Goal: Task Accomplishment & Management: Complete application form

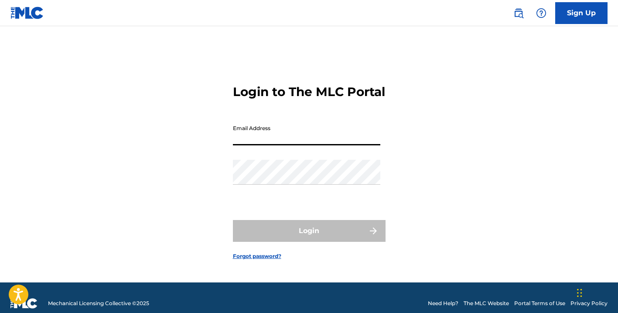
type input "[EMAIL_ADDRESS][DOMAIN_NAME]"
click at [309, 238] on button "Login" at bounding box center [309, 231] width 153 height 22
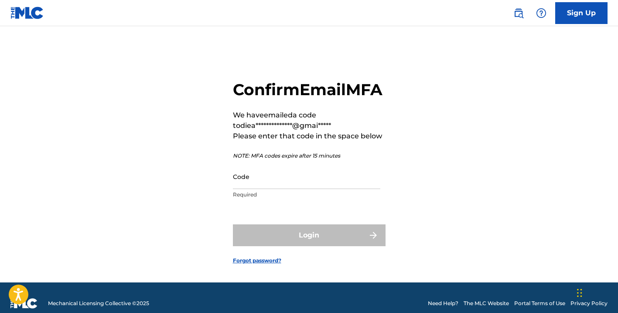
click at [257, 189] on input "Code" at bounding box center [306, 176] width 147 height 25
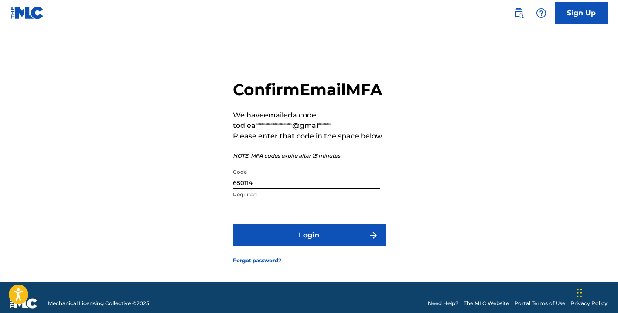
type input "650114"
click at [309, 246] on button "Login" at bounding box center [309, 235] width 153 height 22
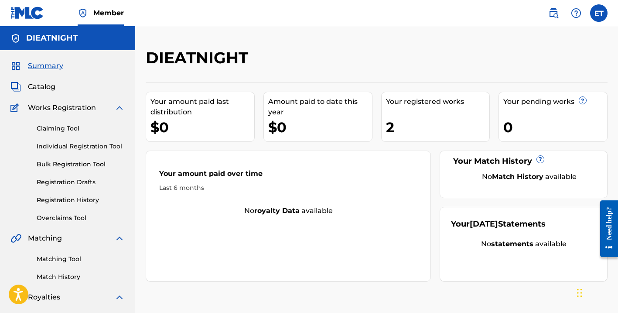
click at [69, 127] on link "Claiming Tool" at bounding box center [81, 128] width 88 height 9
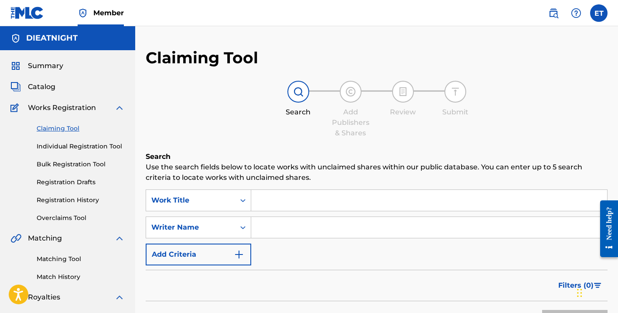
scroll to position [19, 0]
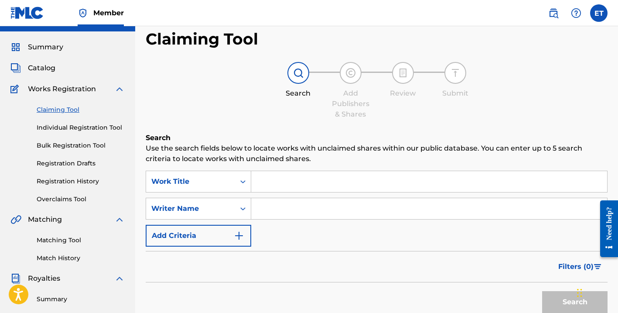
click at [101, 128] on link "Individual Registration Tool" at bounding box center [81, 127] width 88 height 9
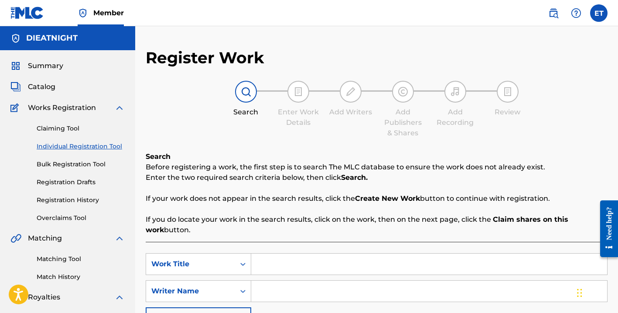
click at [72, 129] on link "Claiming Tool" at bounding box center [81, 128] width 88 height 9
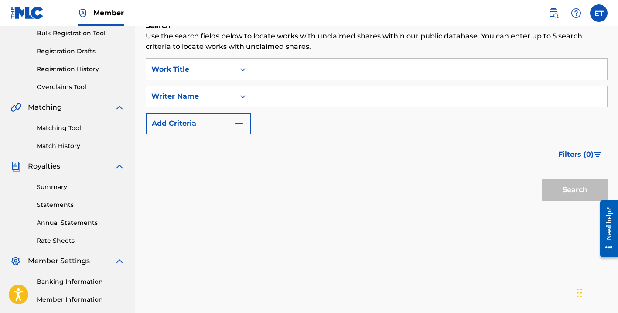
scroll to position [128, 0]
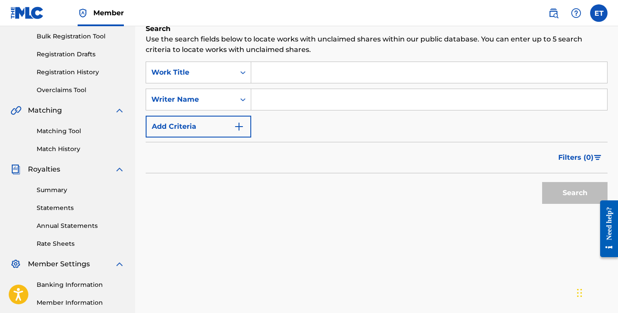
click at [289, 75] on input "Search Form" at bounding box center [429, 72] width 356 height 21
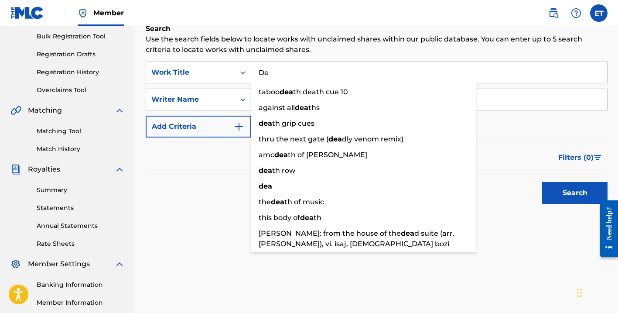
type input "D"
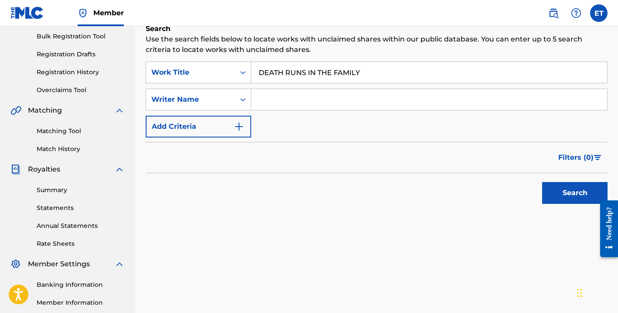
type input "DEATH RUNS IN THE FAMILY"
click at [555, 190] on button "Search" at bounding box center [574, 193] width 65 height 22
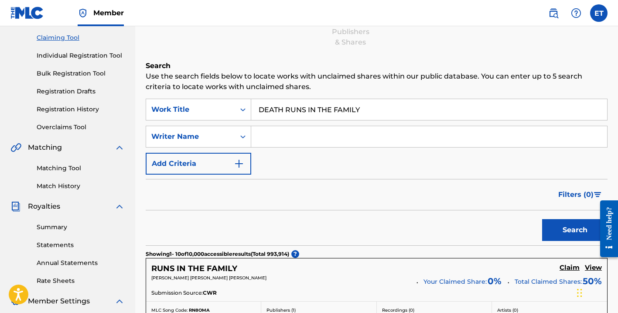
scroll to position [105, 0]
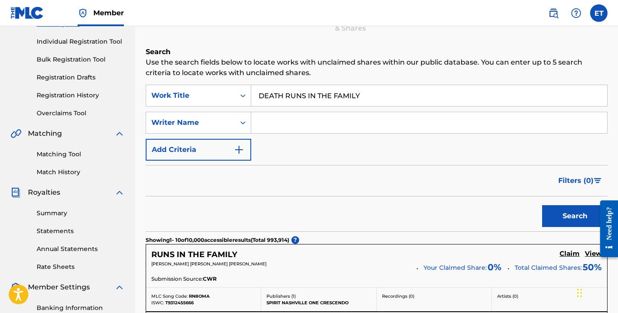
click at [244, 145] on img "Search Form" at bounding box center [239, 149] width 10 height 10
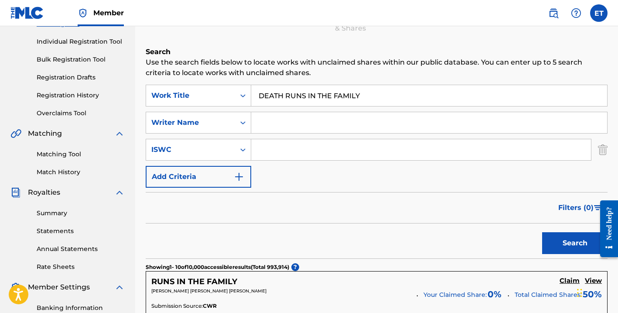
click at [605, 150] on img "Search Form" at bounding box center [603, 150] width 10 height 22
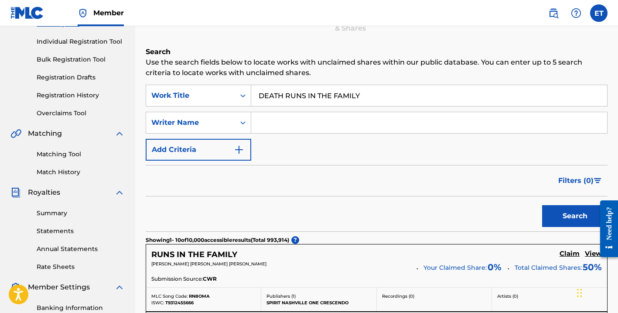
click at [552, 14] on img at bounding box center [553, 13] width 10 height 10
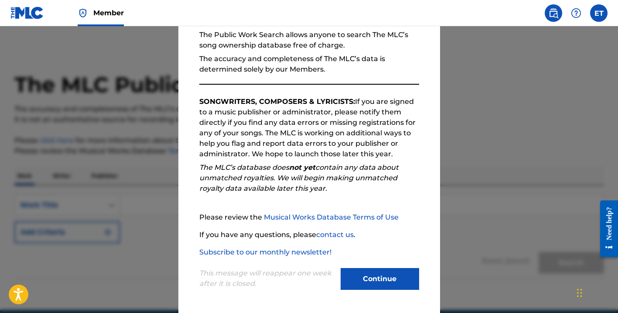
scroll to position [5, 0]
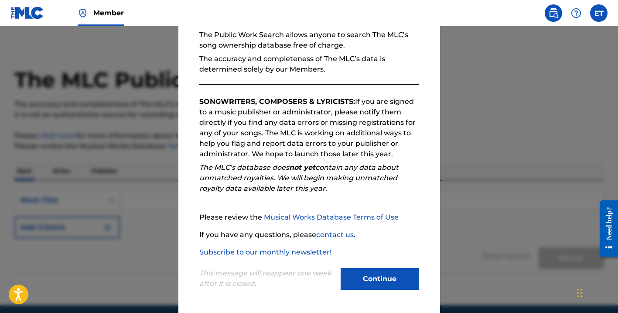
click at [395, 280] on button "Continue" at bounding box center [379, 279] width 78 height 22
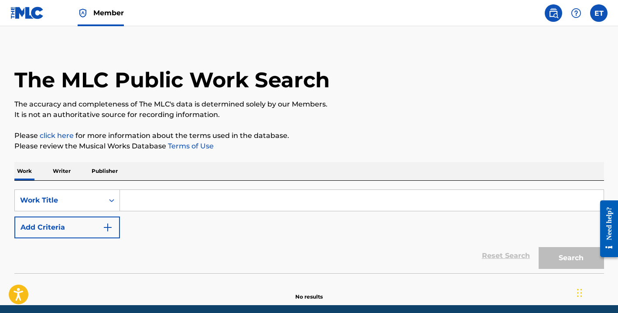
click at [300, 196] on input "Search Form" at bounding box center [361, 200] width 483 height 21
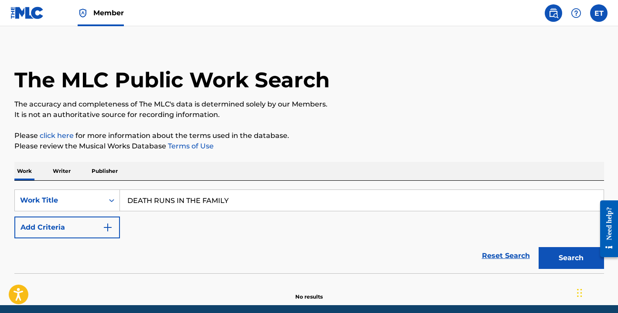
type input "DEATH RUNS IN THE FAMILY"
click at [552, 255] on button "Search" at bounding box center [570, 258] width 65 height 22
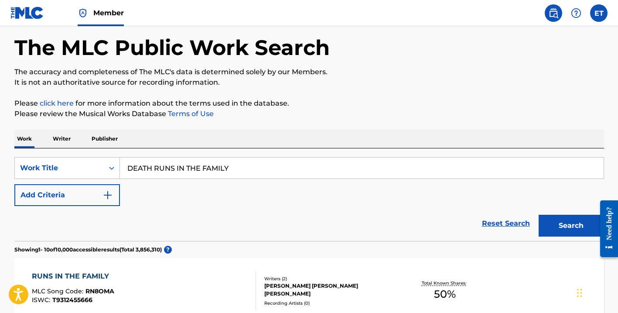
scroll to position [43, 0]
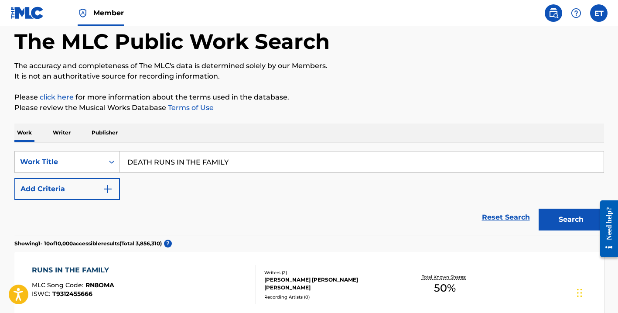
click at [611, 215] on div "Need help?" at bounding box center [609, 222] width 12 height 33
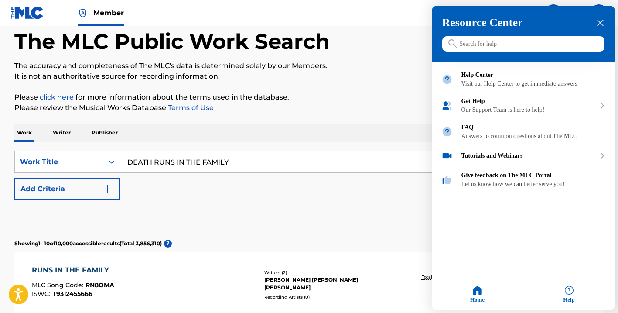
click at [476, 48] on input "Search for help" at bounding box center [523, 43] width 162 height 15
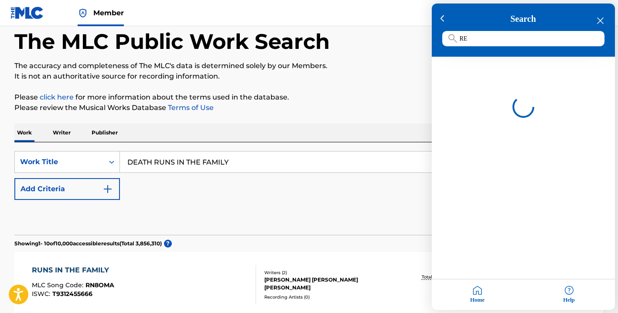
type input "R"
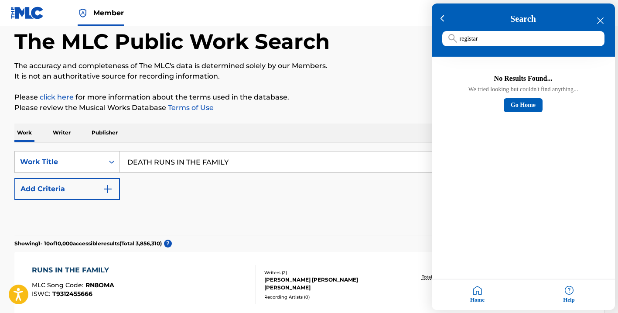
click at [494, 37] on input "registar" at bounding box center [523, 38] width 162 height 15
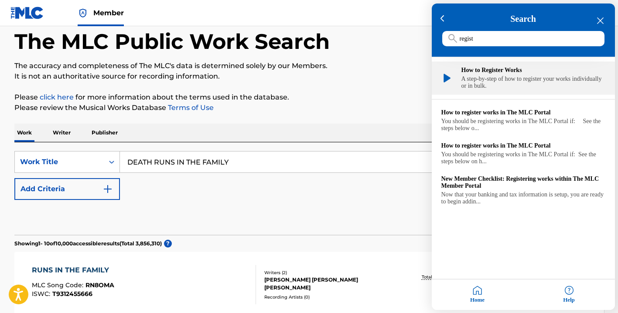
type input "regist"
click at [495, 69] on div "How to Register Works" at bounding box center [533, 70] width 144 height 7
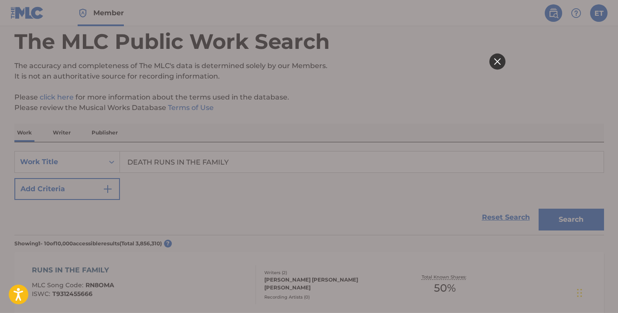
scroll to position [0, 0]
click html
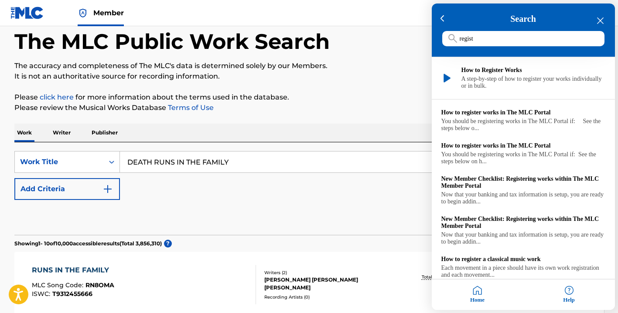
click at [352, 38] on div at bounding box center [309, 156] width 618 height 313
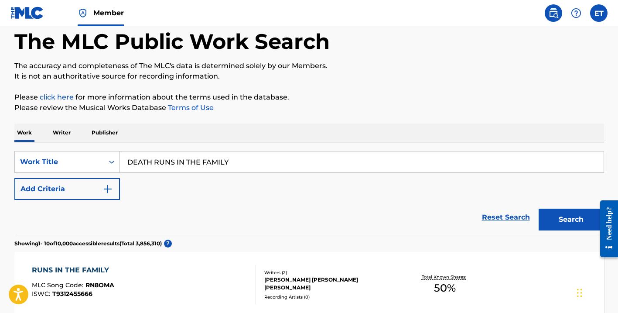
scroll to position [63, 0]
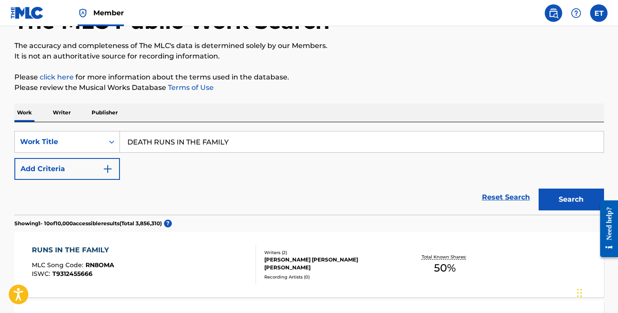
click at [25, 26] on h1 "The MLC Public Work Search" at bounding box center [171, 21] width 315 height 26
click at [25, 16] on img at bounding box center [27, 13] width 34 height 13
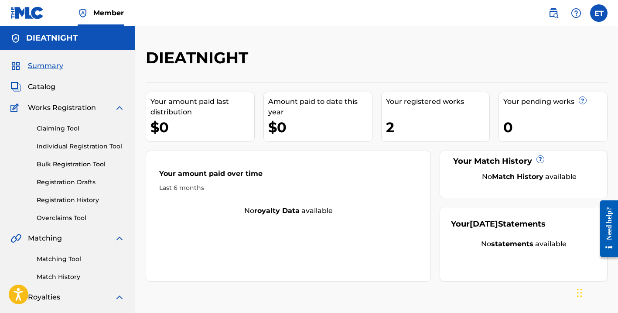
click at [67, 126] on link "Claiming Tool" at bounding box center [81, 128] width 88 height 9
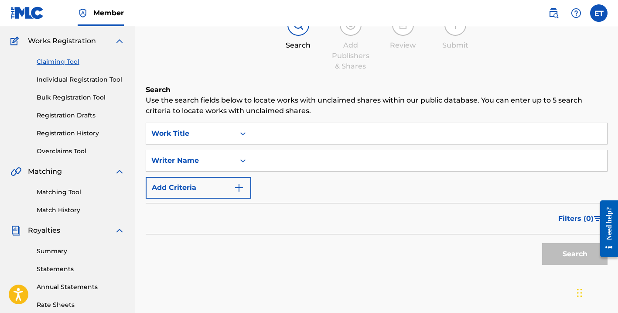
scroll to position [70, 0]
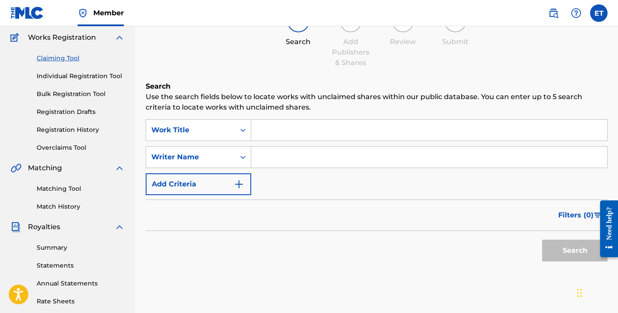
click at [274, 135] on input "Search Form" at bounding box center [429, 129] width 356 height 21
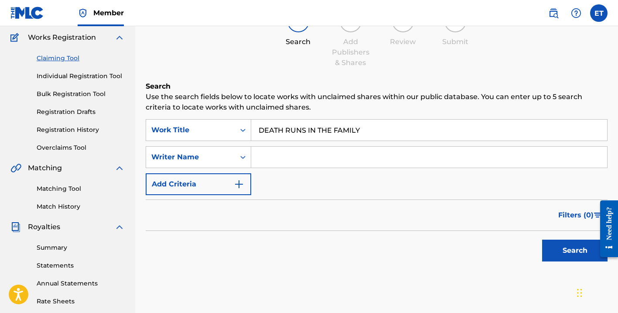
type input "DEATH RUNS IN THE FAMILY"
click at [271, 156] on input "Search Form" at bounding box center [429, 156] width 356 height 21
type input "[PERSON_NAME]"
click at [559, 250] on button "Search" at bounding box center [574, 250] width 65 height 22
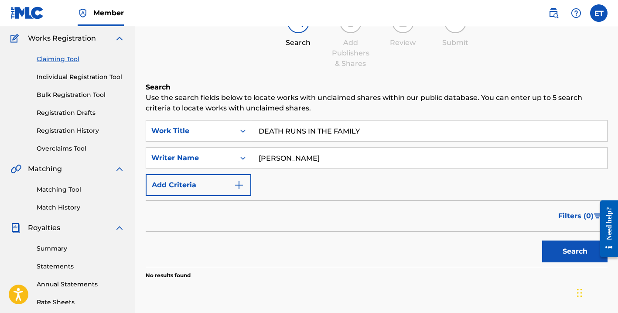
scroll to position [69, 0]
click at [90, 95] on link "Bulk Registration Tool" at bounding box center [81, 94] width 88 height 9
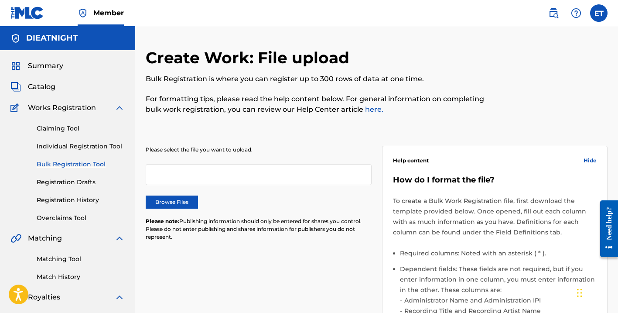
scroll to position [27, 0]
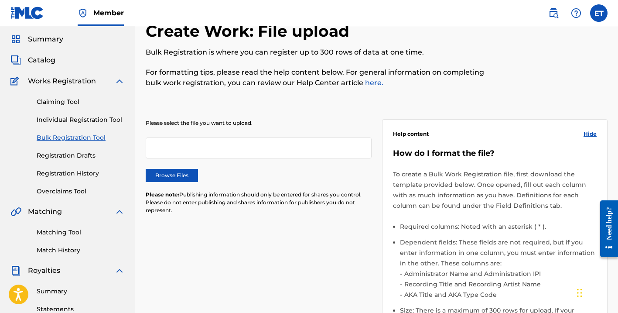
click at [232, 152] on div at bounding box center [259, 147] width 226 height 21
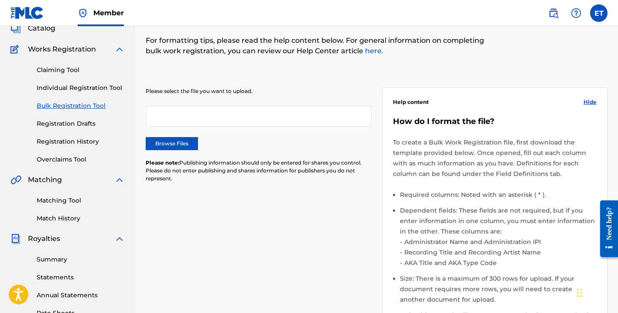
scroll to position [0, 0]
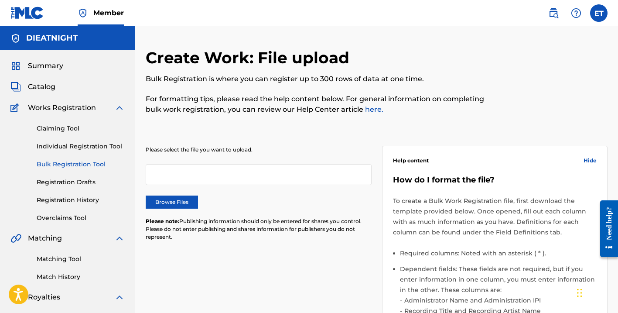
click at [60, 64] on span "Summary" at bounding box center [45, 66] width 35 height 10
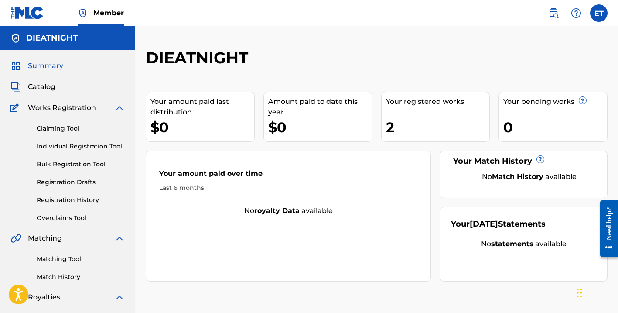
click at [398, 135] on div "2" at bounding box center [438, 127] width 104 height 20
click at [79, 184] on link "Registration Drafts" at bounding box center [81, 181] width 88 height 9
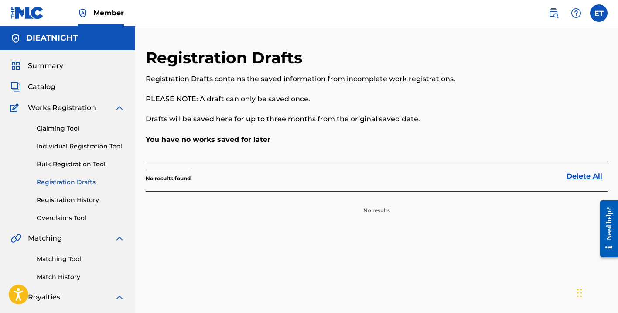
click at [74, 203] on link "Registration History" at bounding box center [81, 199] width 88 height 9
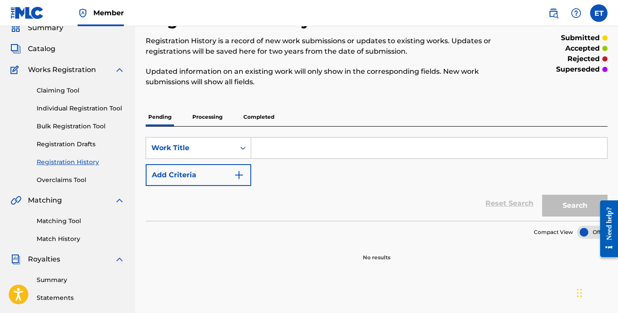
scroll to position [55, 0]
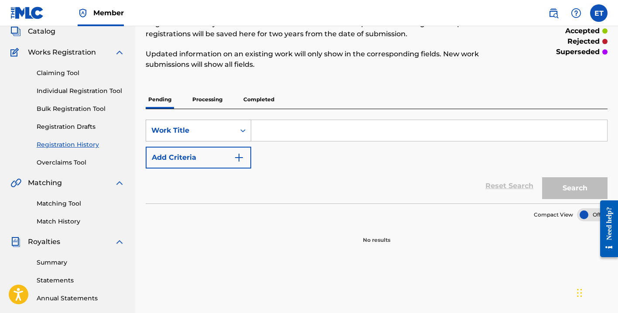
click at [236, 125] on div "Search Form" at bounding box center [243, 130] width 16 height 16
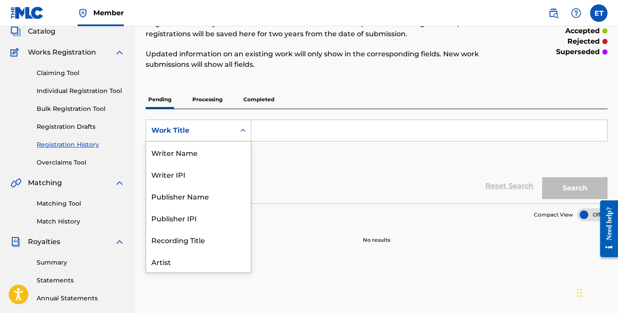
scroll to position [44, 0]
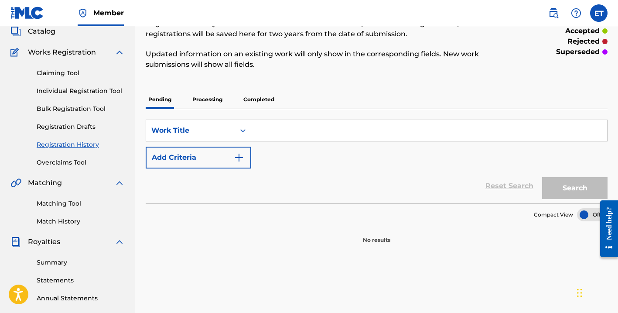
click at [236, 125] on div "Search Form" at bounding box center [243, 130] width 16 height 16
click at [254, 98] on p "Completed" at bounding box center [259, 99] width 36 height 18
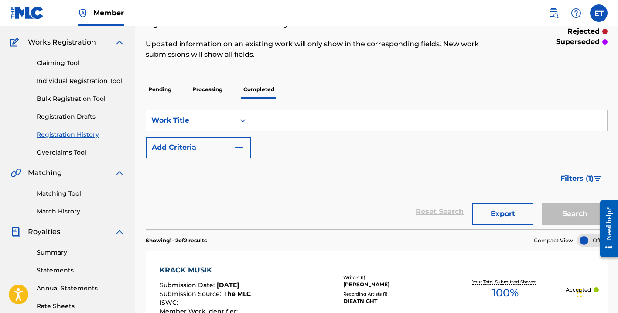
scroll to position [46, 0]
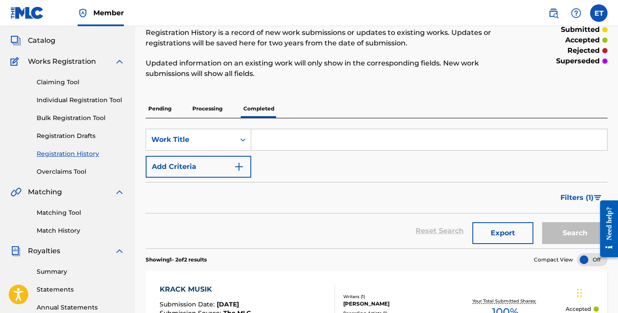
click at [75, 85] on link "Claiming Tool" at bounding box center [81, 82] width 88 height 9
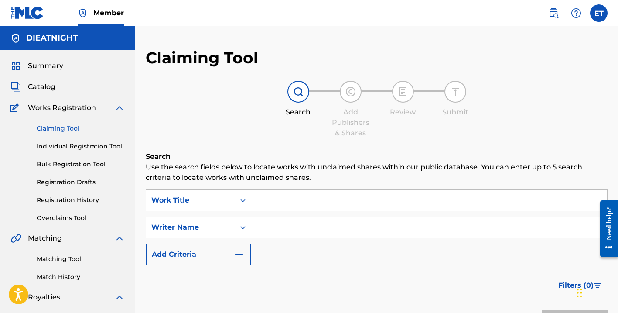
click at [293, 90] on img at bounding box center [298, 91] width 10 height 10
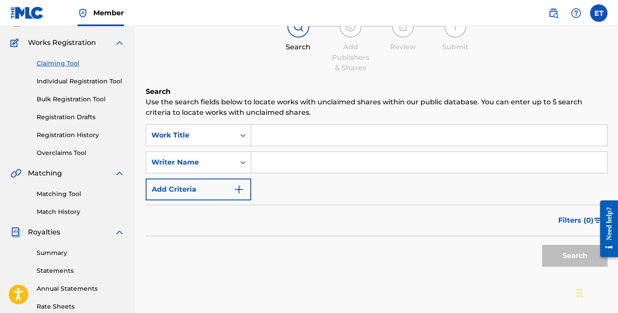
scroll to position [52, 0]
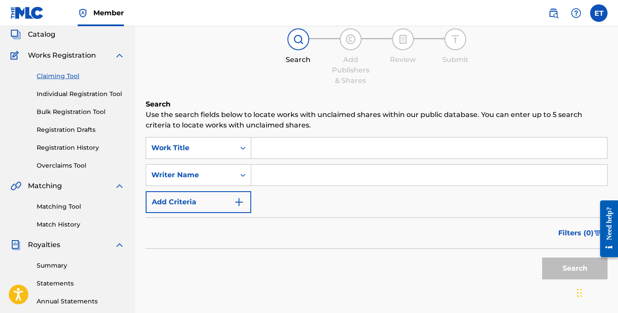
click at [118, 97] on link "Individual Registration Tool" at bounding box center [81, 93] width 88 height 9
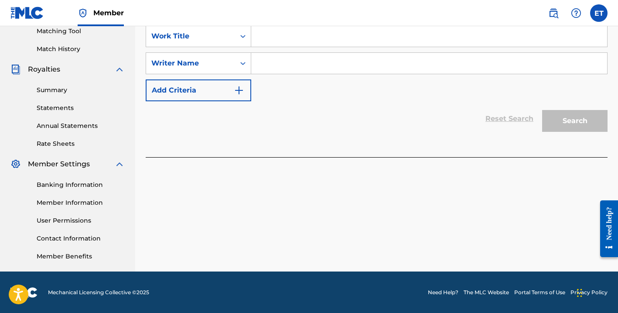
scroll to position [129, 0]
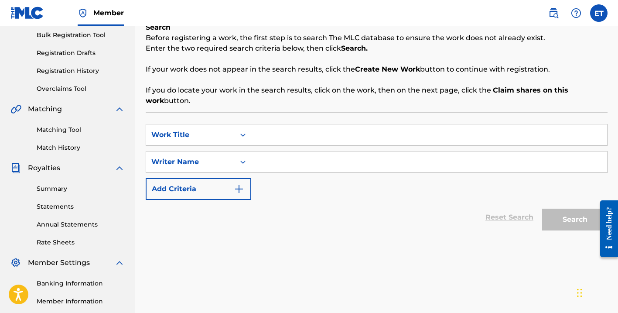
click at [295, 131] on input "Search Form" at bounding box center [429, 134] width 356 height 21
type input "DEATH RUNS IN THE FAMILY"
click at [266, 165] on input "Search Form" at bounding box center [429, 161] width 356 height 21
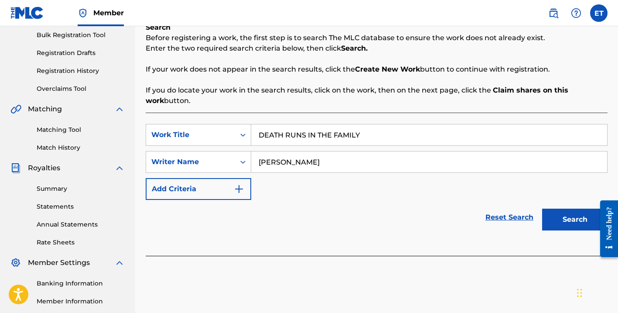
type input "[PERSON_NAME]"
click at [557, 227] on button "Search" at bounding box center [574, 219] width 65 height 22
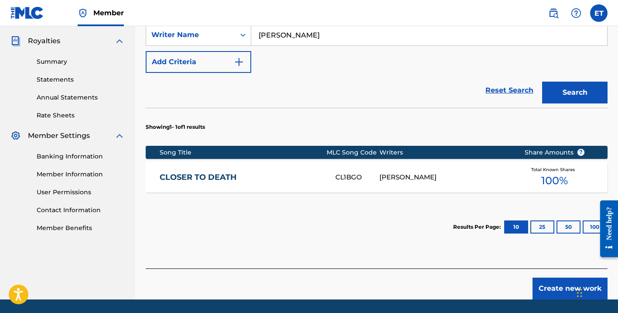
scroll to position [278, 0]
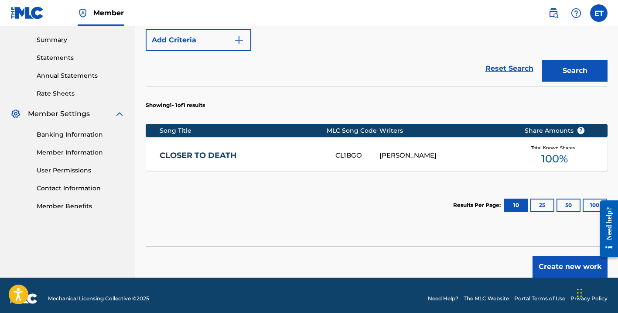
click at [544, 272] on button "Create new work" at bounding box center [569, 266] width 75 height 22
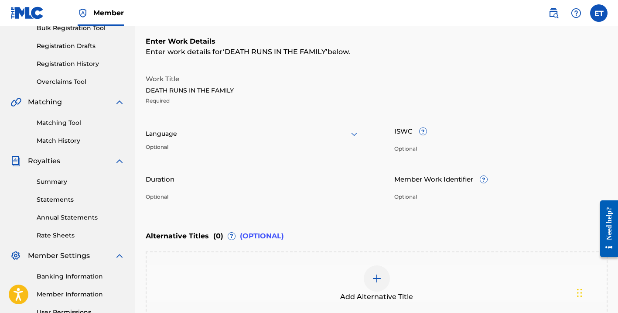
scroll to position [148, 0]
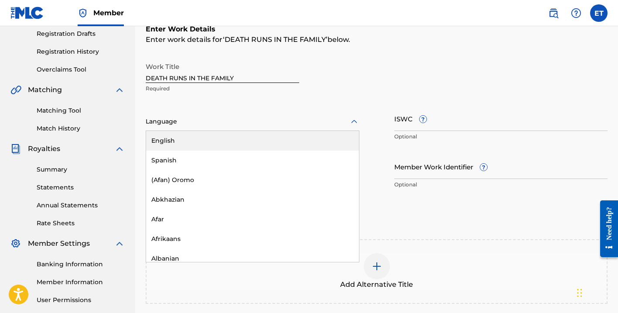
click at [307, 124] on div at bounding box center [253, 121] width 214 height 11
click at [292, 141] on div "English" at bounding box center [252, 141] width 213 height 20
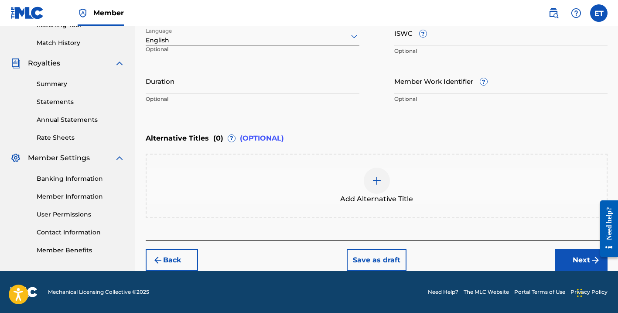
scroll to position [234, 0]
click at [568, 260] on button "Next" at bounding box center [581, 260] width 52 height 22
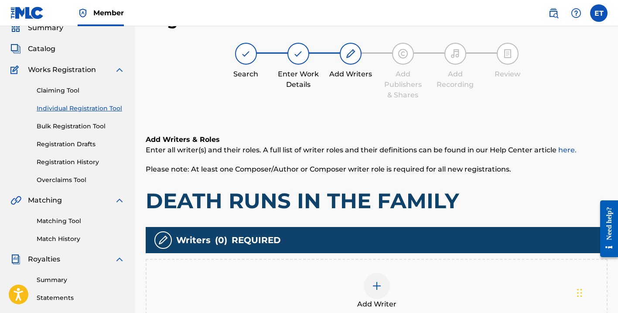
scroll to position [120, 0]
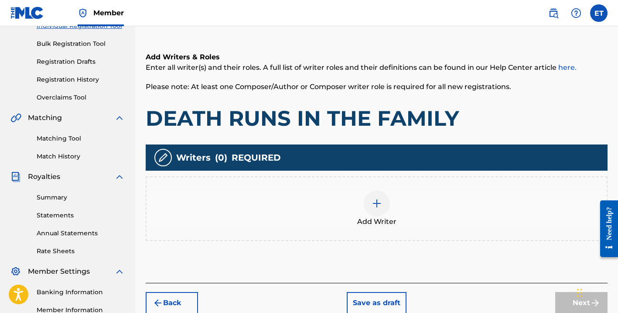
click at [388, 186] on div "Add Writer" at bounding box center [377, 208] width 462 height 65
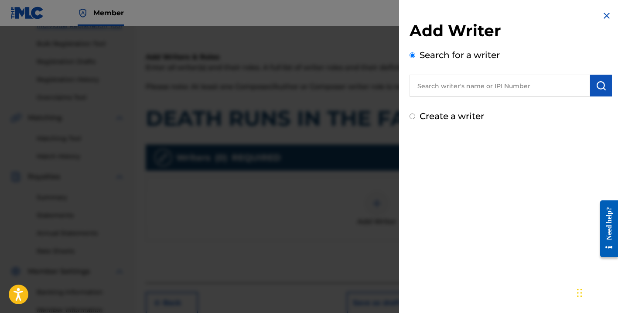
click at [450, 88] on input "text" at bounding box center [499, 86] width 180 height 22
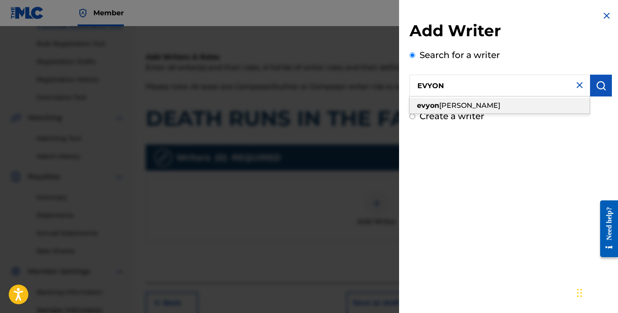
click at [449, 103] on span "[PERSON_NAME]" at bounding box center [469, 105] width 61 height 8
type input "[PERSON_NAME]"
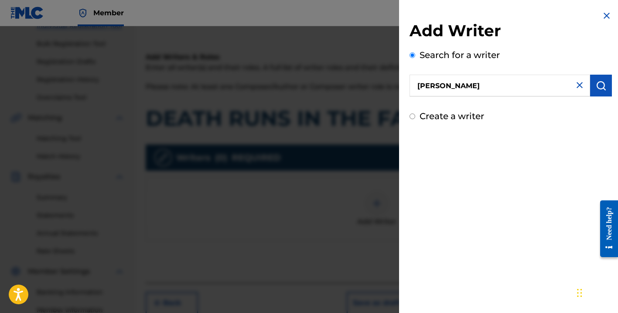
click at [598, 82] on img "submit" at bounding box center [600, 85] width 10 height 10
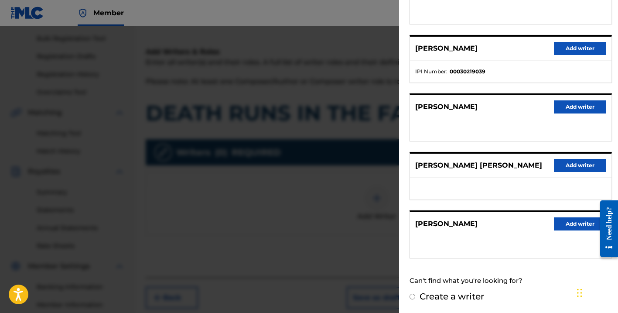
scroll to position [133, 0]
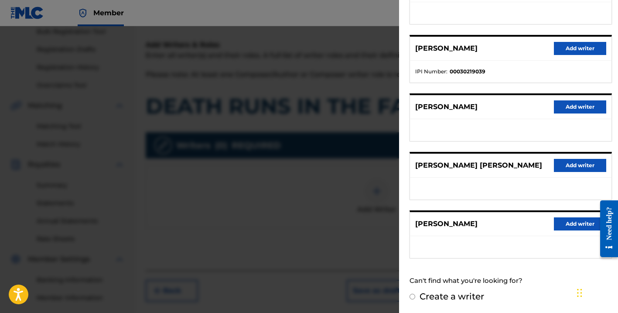
click at [565, 221] on button "Add writer" at bounding box center [580, 223] width 52 height 13
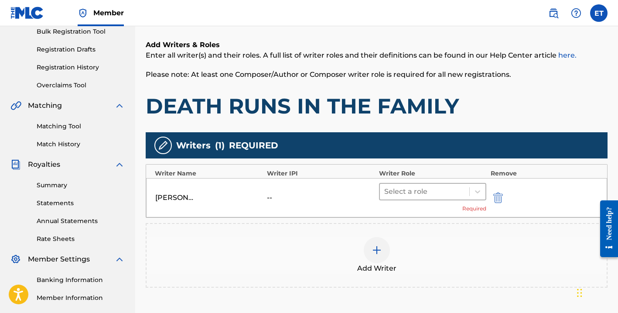
click at [415, 189] on div at bounding box center [424, 191] width 81 height 12
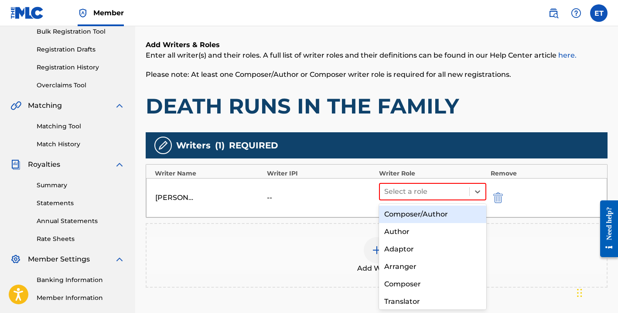
click at [412, 219] on div "Composer/Author" at bounding box center [432, 213] width 107 height 17
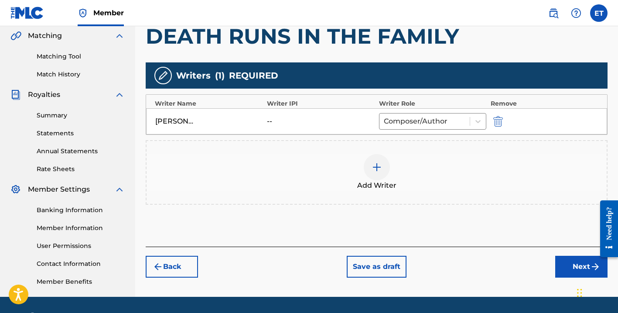
click at [580, 268] on button "Next" at bounding box center [581, 266] width 52 height 22
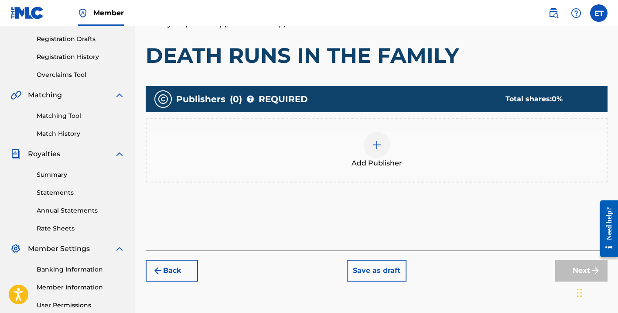
scroll to position [135, 0]
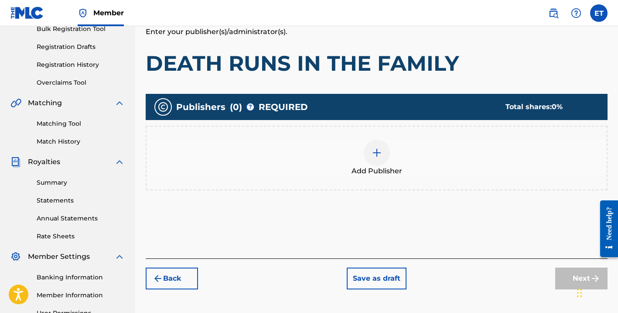
click at [184, 274] on button "Back" at bounding box center [172, 278] width 52 height 22
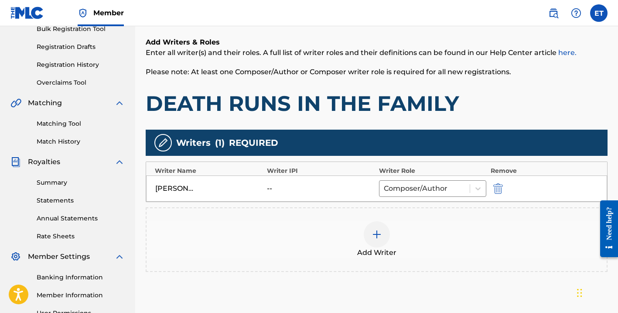
click at [270, 188] on div "--" at bounding box center [286, 188] width 39 height 10
click at [290, 180] on div "[PERSON_NAME] -- Composer/Author" at bounding box center [376, 188] width 461 height 26
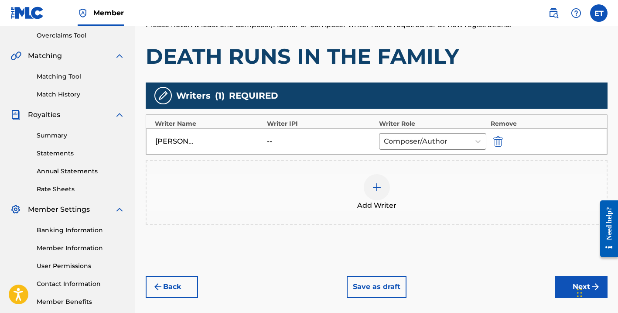
scroll to position [226, 0]
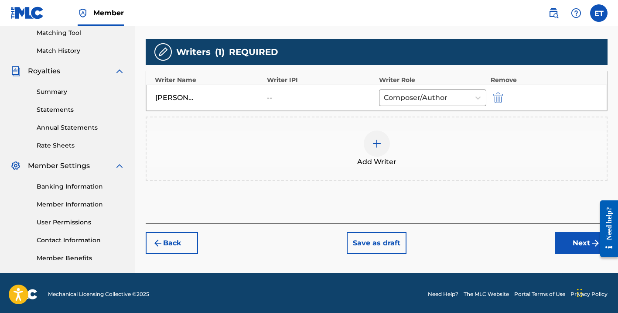
click at [271, 94] on div "--" at bounding box center [286, 97] width 39 height 10
click at [258, 100] on div "[PERSON_NAME]" at bounding box center [208, 97] width 107 height 10
click at [502, 97] on img "submit" at bounding box center [498, 97] width 10 height 10
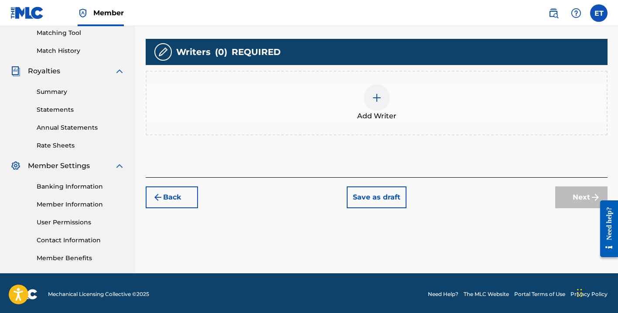
click at [388, 100] on div at bounding box center [377, 98] width 26 height 26
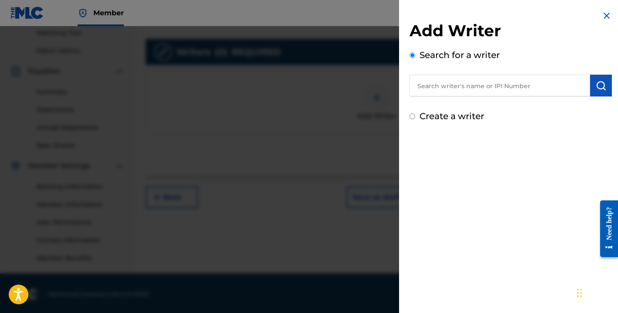
click at [452, 82] on input "text" at bounding box center [499, 86] width 180 height 22
type input "[PERSON_NAME]"
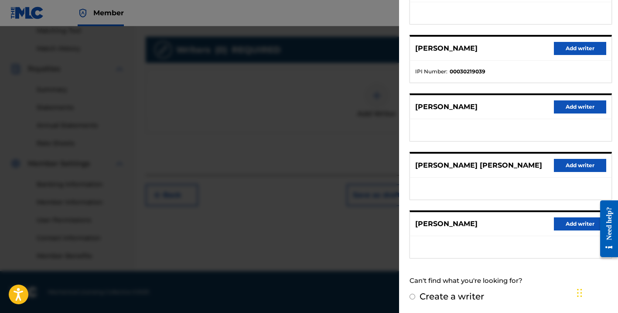
scroll to position [228, 0]
click at [558, 220] on button "Add writer" at bounding box center [580, 223] width 52 height 13
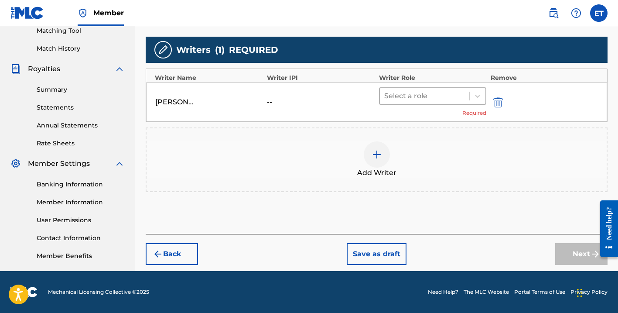
click at [450, 96] on div at bounding box center [424, 96] width 81 height 12
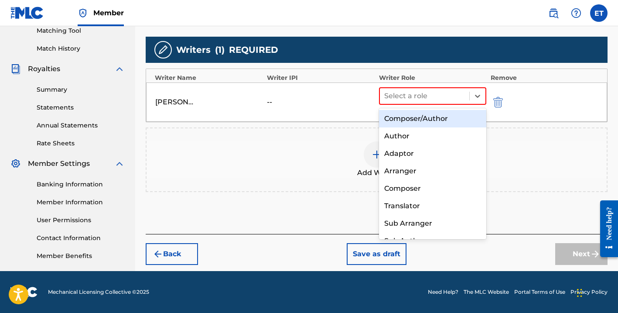
click at [428, 120] on div "Composer/Author" at bounding box center [432, 118] width 107 height 17
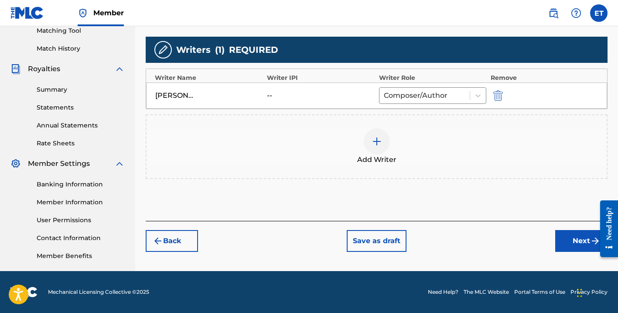
click at [572, 242] on button "Next" at bounding box center [581, 241] width 52 height 22
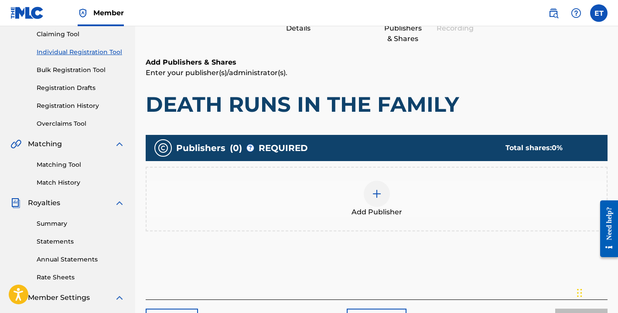
scroll to position [171, 0]
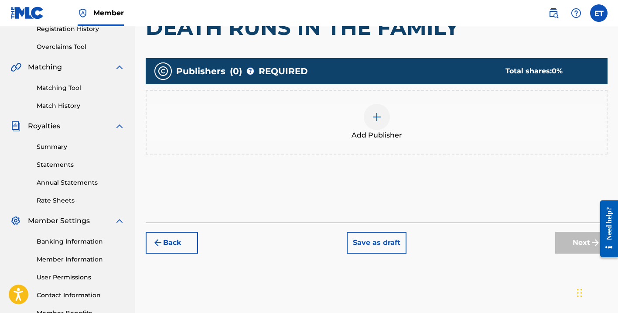
click at [363, 127] on div "Add Publisher" at bounding box center [376, 122] width 460 height 37
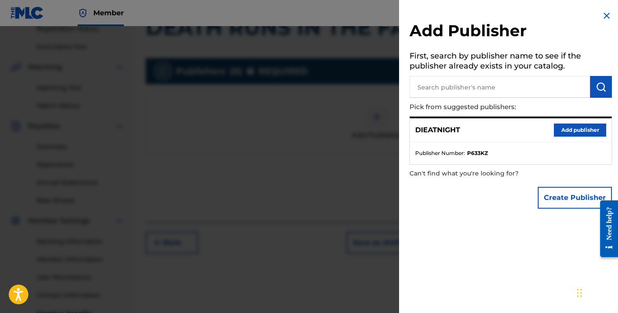
click at [540, 130] on div "[DEMOGRAPHIC_DATA] Add publisher" at bounding box center [510, 130] width 201 height 24
click at [526, 90] on input "text" at bounding box center [499, 87] width 180 height 22
type input "[PERSON_NAME]"
click at [596, 88] on img "submit" at bounding box center [600, 87] width 10 height 10
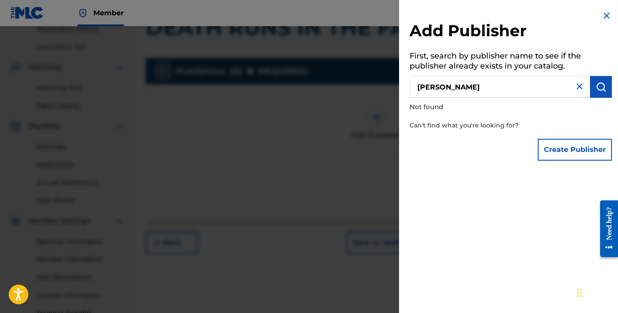
click at [595, 88] on img "submit" at bounding box center [600, 87] width 10 height 10
click at [576, 150] on button "Create Publisher" at bounding box center [574, 150] width 74 height 22
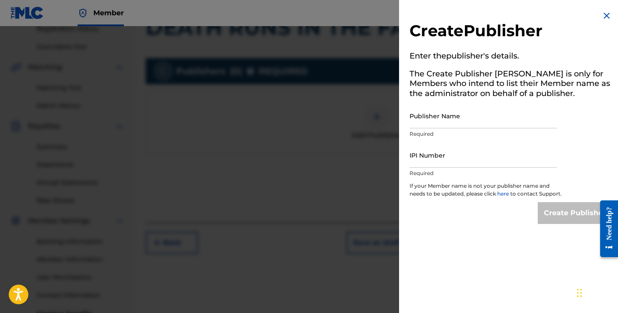
click at [494, 114] on input "Publisher Name" at bounding box center [482, 115] width 147 height 25
click at [602, 19] on img at bounding box center [606, 15] width 10 height 10
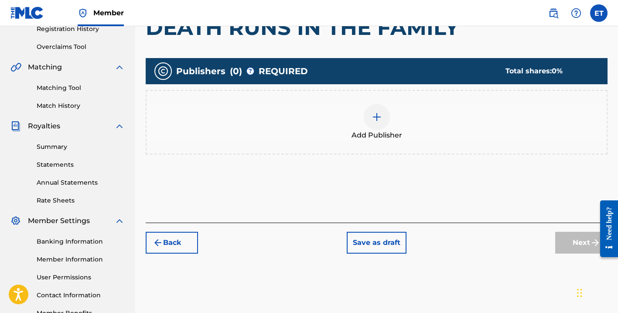
click at [365, 137] on span "Add Publisher" at bounding box center [376, 135] width 51 height 10
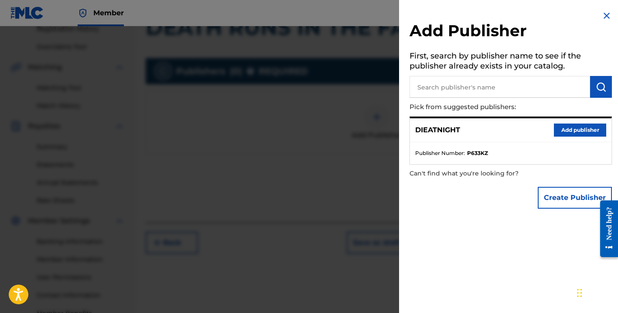
click at [562, 137] on div "[DEMOGRAPHIC_DATA] Add publisher" at bounding box center [510, 130] width 201 height 24
click at [562, 133] on button "Add publisher" at bounding box center [580, 129] width 52 height 13
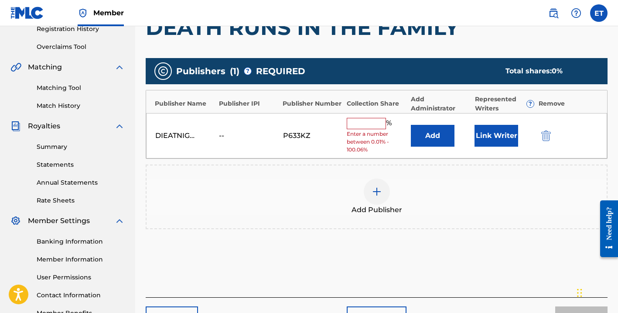
click at [368, 123] on input "text" at bounding box center [366, 123] width 39 height 11
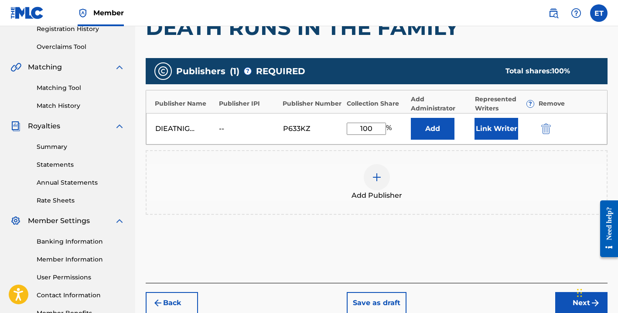
type input "100"
click at [491, 188] on div "Add Publisher" at bounding box center [376, 182] width 460 height 37
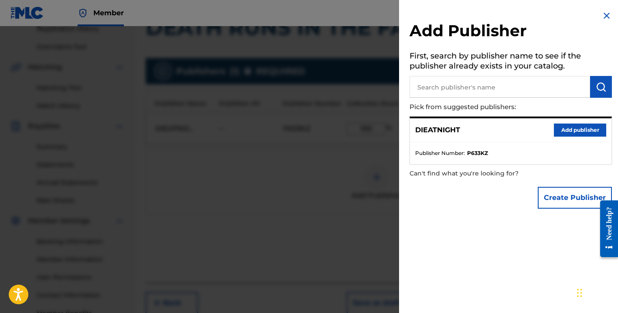
click at [324, 168] on div at bounding box center [309, 182] width 618 height 313
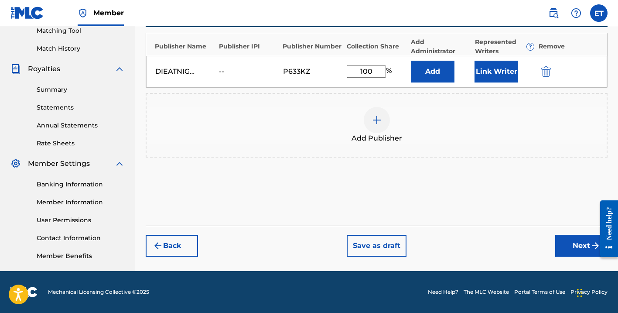
click at [559, 243] on button "Next" at bounding box center [581, 246] width 52 height 22
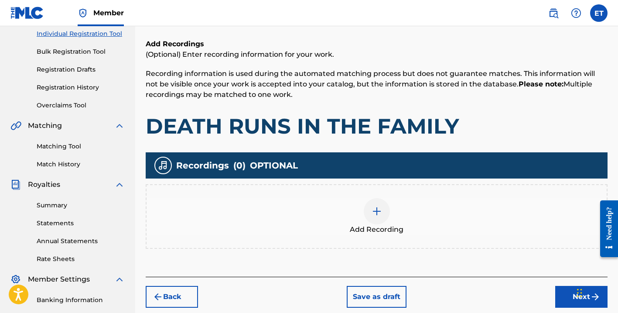
scroll to position [120, 0]
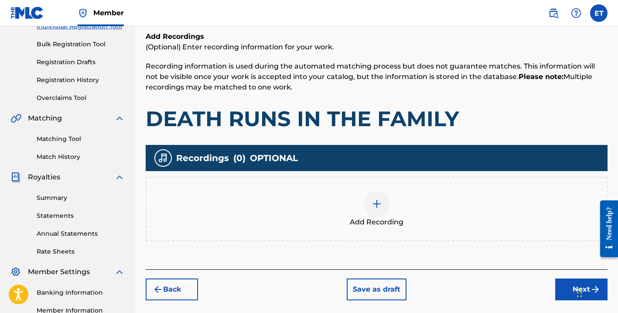
click at [380, 204] on img at bounding box center [376, 203] width 10 height 10
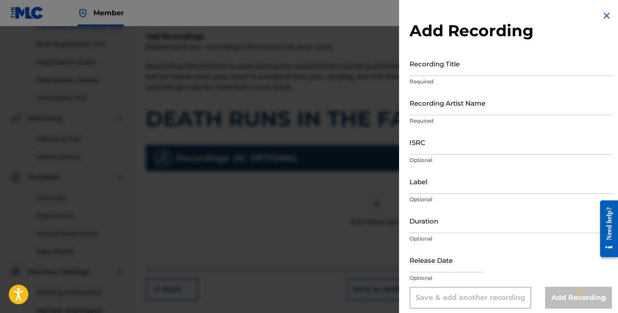
click at [441, 58] on input "Recording Title" at bounding box center [510, 63] width 202 height 25
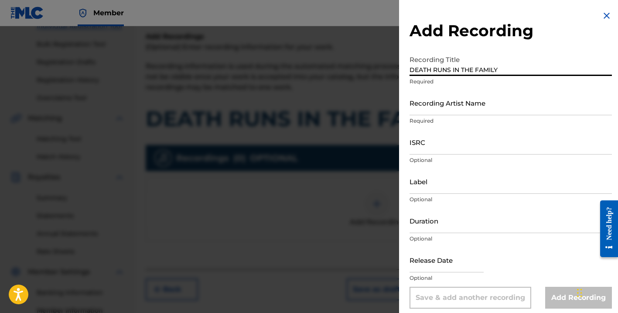
type input "DEATH RUNS IN THE FAMILY"
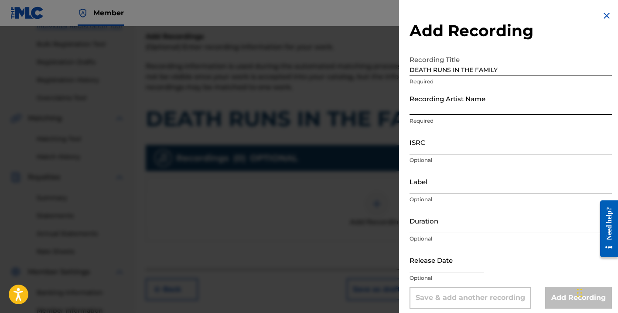
click at [435, 100] on input "Recording Artist Name" at bounding box center [510, 102] width 202 height 25
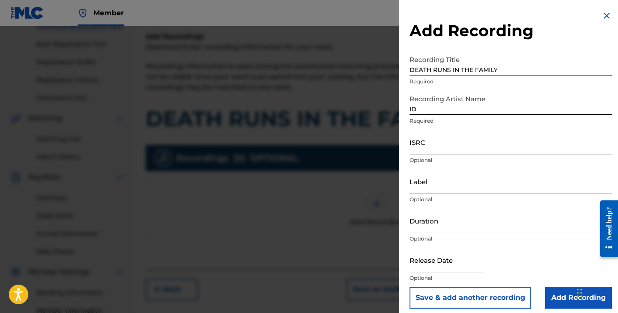
type input "I"
type input "DIEATNIGHT"
click at [439, 143] on input "ISRC" at bounding box center [510, 141] width 202 height 25
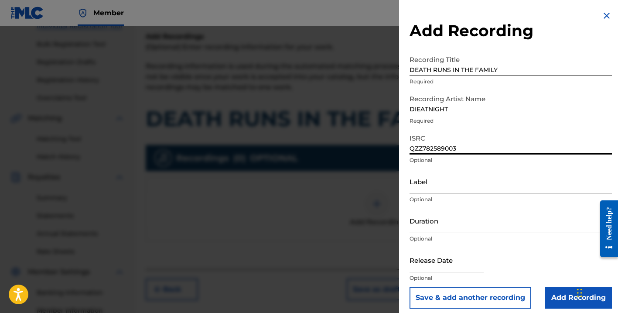
type input "QZZ782589003"
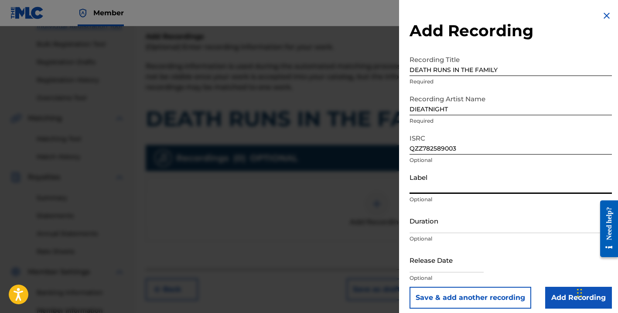
click at [442, 182] on input "Label" at bounding box center [510, 181] width 202 height 25
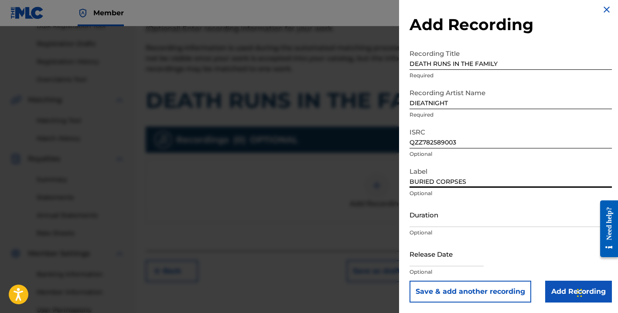
scroll to position [179, 0]
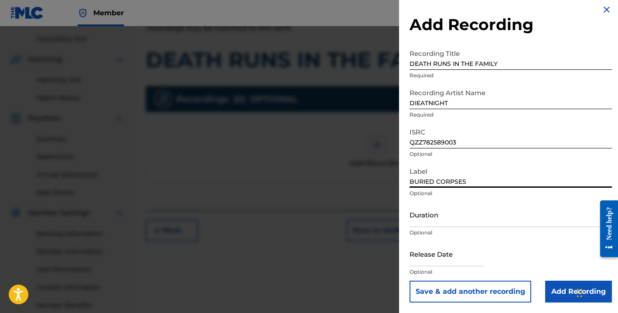
type input "BURIED CORPSES"
click at [450, 252] on input "text" at bounding box center [446, 253] width 74 height 25
select select "7"
select select "2025"
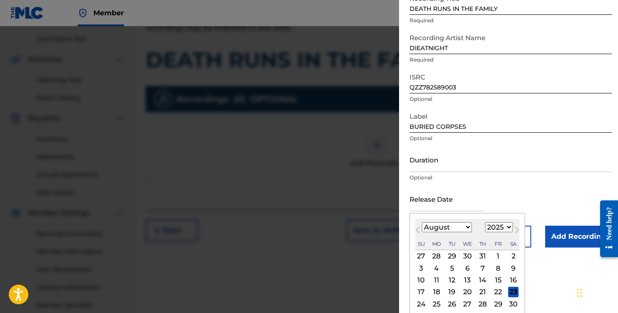
scroll to position [65, 0]
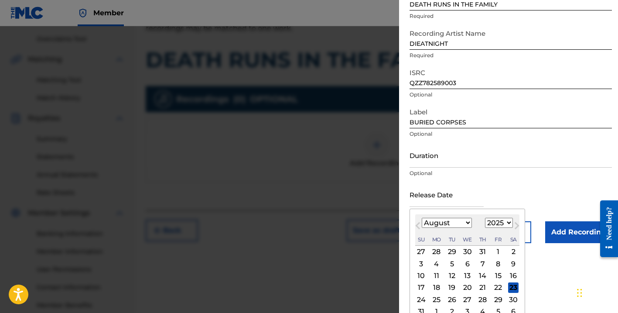
click at [516, 225] on span "Next Month" at bounding box center [516, 226] width 0 height 13
select select "8"
click at [466, 275] on div "17" at bounding box center [467, 275] width 10 height 10
type input "[DATE]"
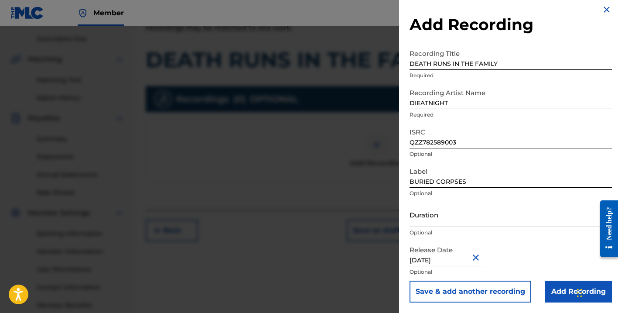
click at [563, 285] on input "Add Recording" at bounding box center [578, 291] width 67 height 22
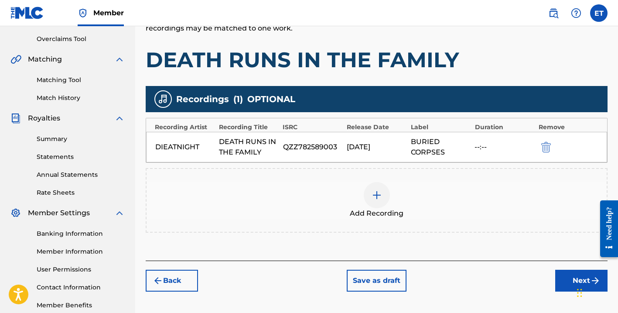
click at [568, 274] on button "Next" at bounding box center [581, 280] width 52 height 22
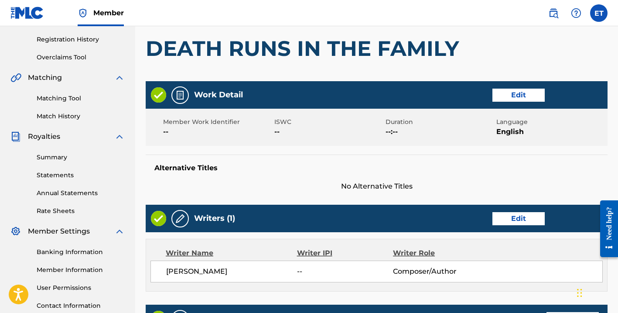
scroll to position [158, 0]
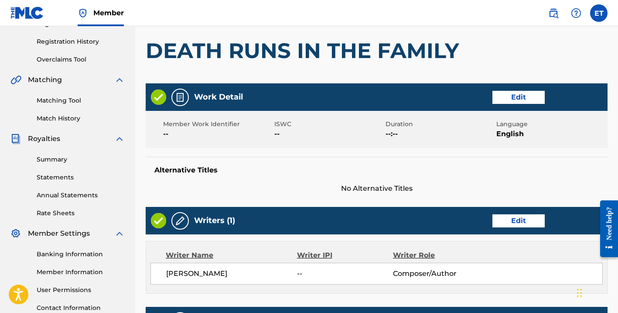
click at [507, 107] on div "Work Detail Edit" at bounding box center [377, 96] width 462 height 27
click at [507, 101] on button "Edit" at bounding box center [518, 97] width 52 height 13
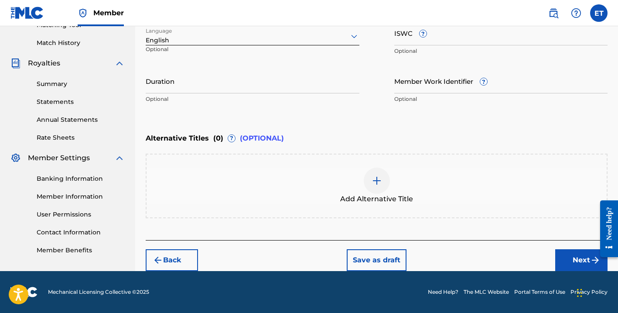
scroll to position [234, 0]
click at [570, 265] on button "Next" at bounding box center [581, 260] width 52 height 22
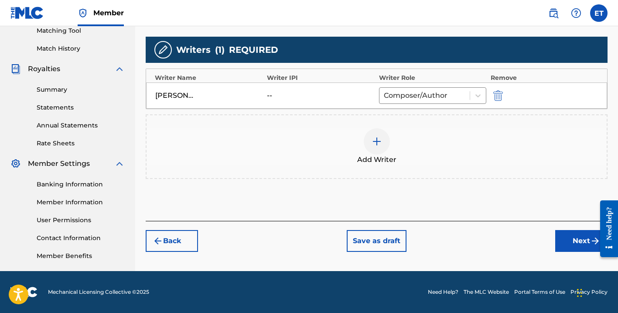
scroll to position [228, 0]
click at [565, 248] on button "Next" at bounding box center [581, 241] width 52 height 22
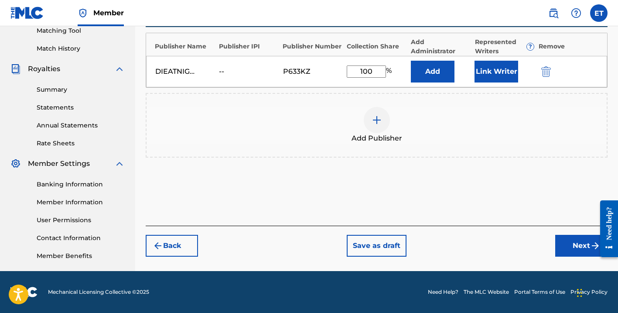
click at [571, 251] on button "Next" at bounding box center [581, 246] width 52 height 22
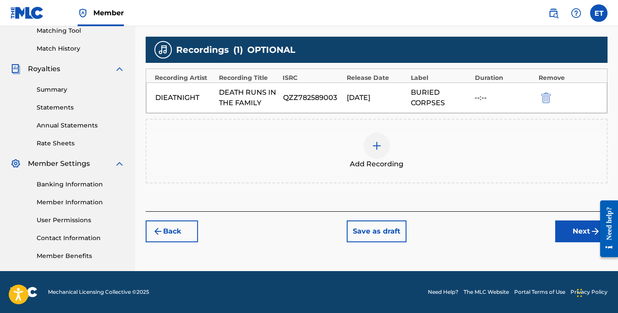
click at [571, 229] on button "Next" at bounding box center [581, 231] width 52 height 22
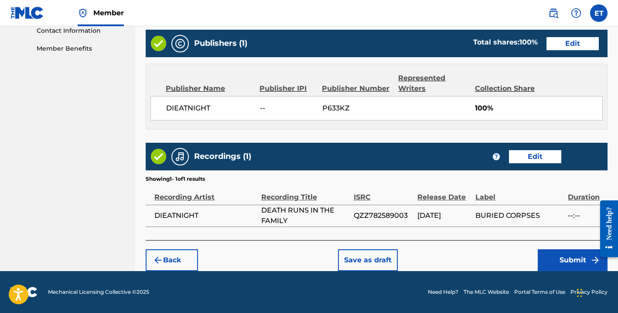
scroll to position [435, 0]
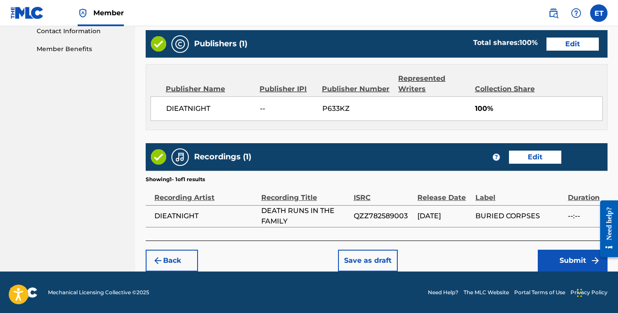
click at [569, 259] on button "Submit" at bounding box center [572, 260] width 70 height 22
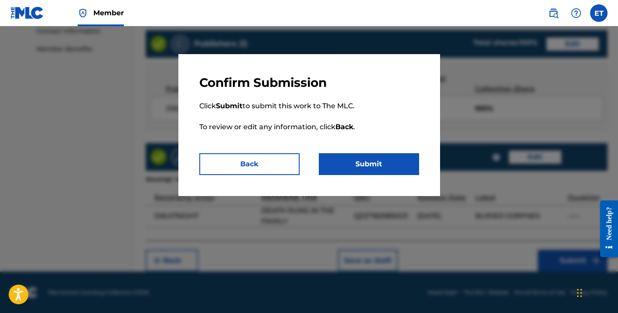
click at [406, 168] on button "Submit" at bounding box center [369, 164] width 100 height 22
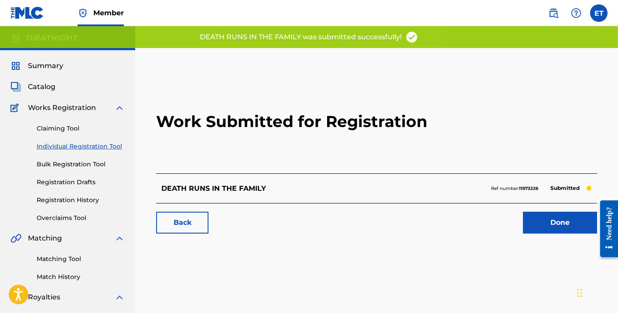
click at [549, 224] on link "Done" at bounding box center [560, 222] width 74 height 22
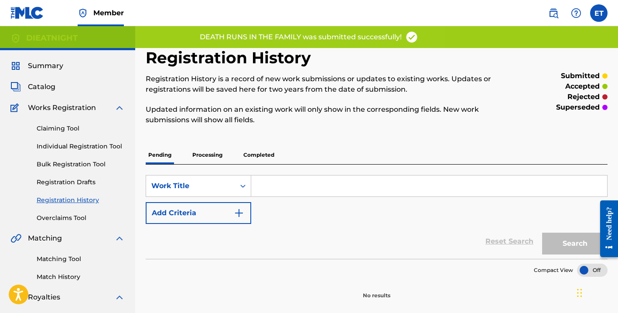
click at [54, 64] on span "Summary" at bounding box center [45, 66] width 35 height 10
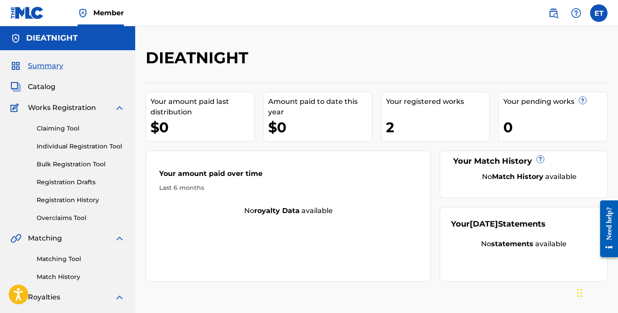
click at [605, 11] on label at bounding box center [598, 12] width 17 height 17
click at [598, 13] on input "ET [PERSON_NAME] [EMAIL_ADDRESS][DOMAIN_NAME] Notification Preferences Profile …" at bounding box center [598, 13] width 0 height 0
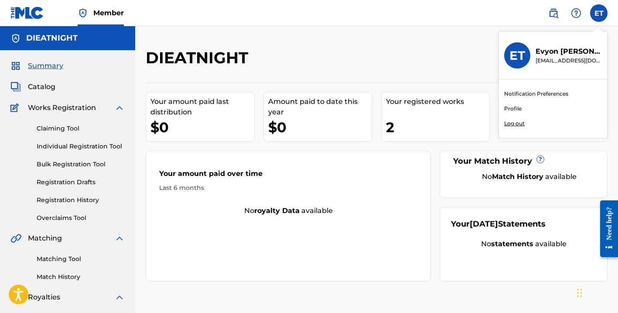
click at [518, 123] on p "Log out" at bounding box center [514, 123] width 20 height 8
click at [598, 13] on input "ET [PERSON_NAME] [EMAIL_ADDRESS][DOMAIN_NAME] Notification Preferences Profile …" at bounding box center [598, 13] width 0 height 0
